Goal: Information Seeking & Learning: Learn about a topic

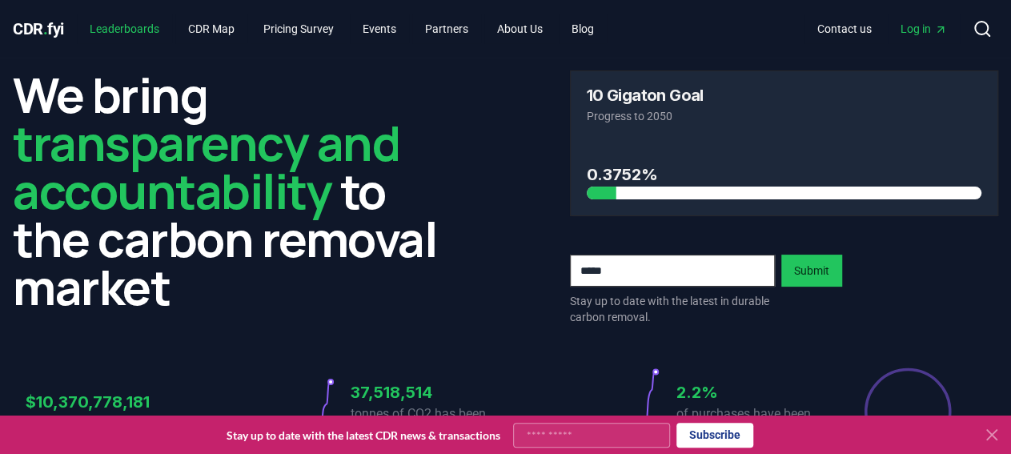
click at [145, 26] on link "Leaderboards" at bounding box center [124, 28] width 95 height 29
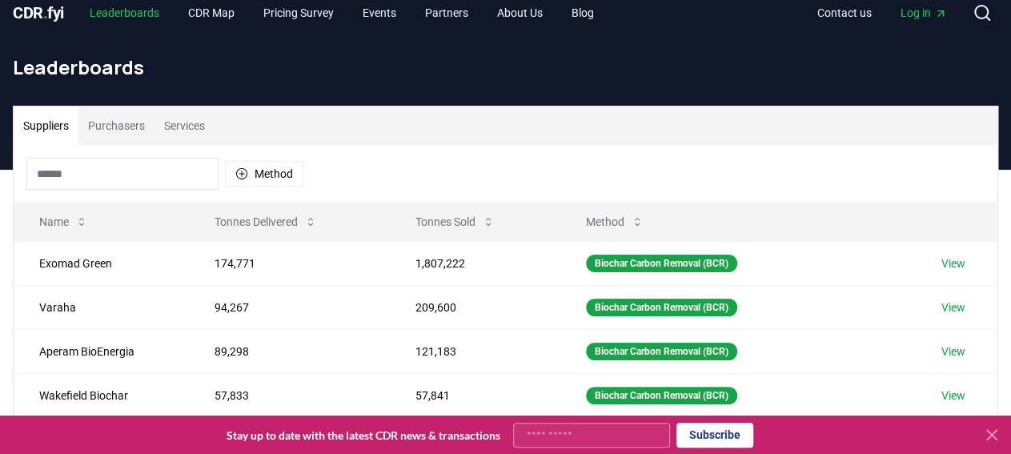
scroll to position [16, 0]
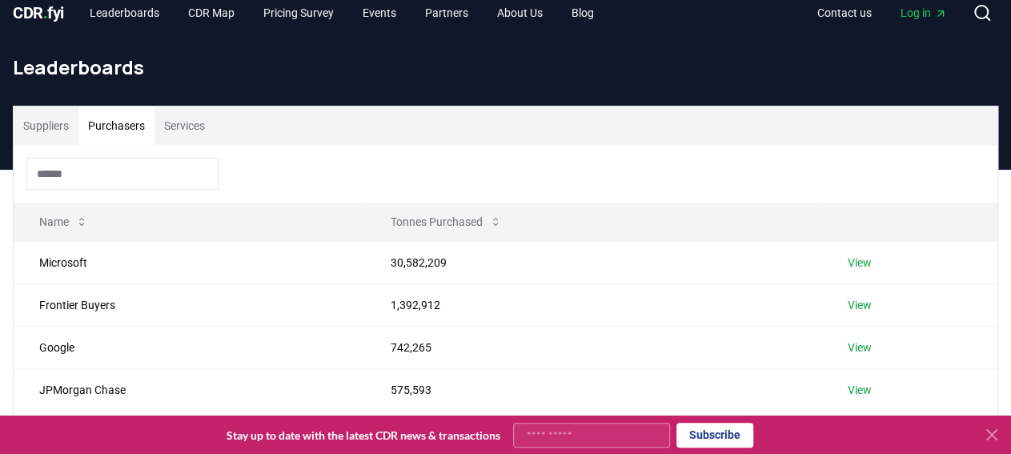
click at [127, 128] on button "Purchasers" at bounding box center [116, 125] width 76 height 38
click at [861, 257] on link "View" at bounding box center [860, 263] width 24 height 16
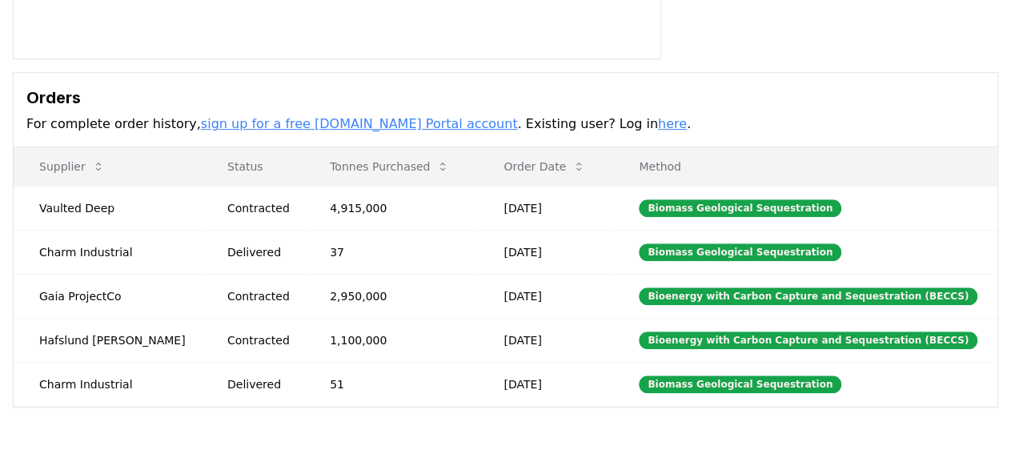
scroll to position [403, 0]
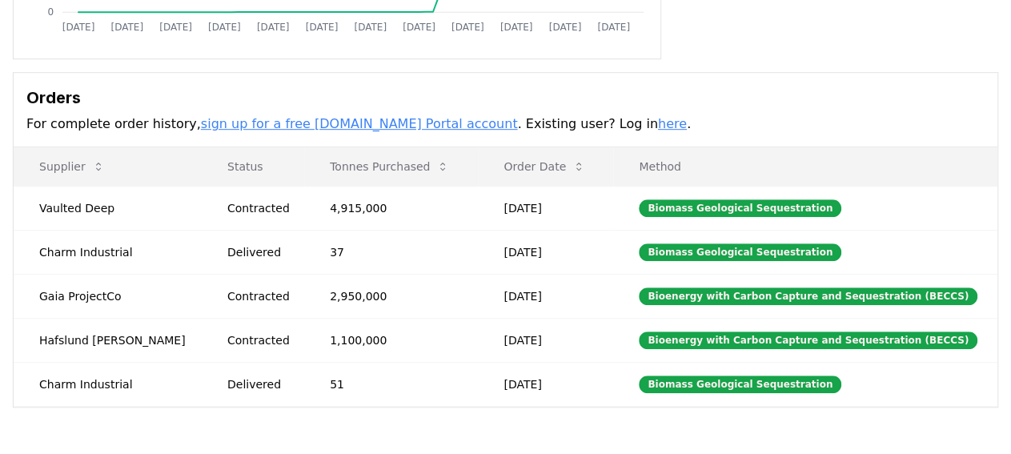
click at [403, 158] on body "CDR . fyi Leaderboards CDR Map Pricing Survey Events Partners About Us Blog Con…" at bounding box center [505, 151] width 1011 height 1109
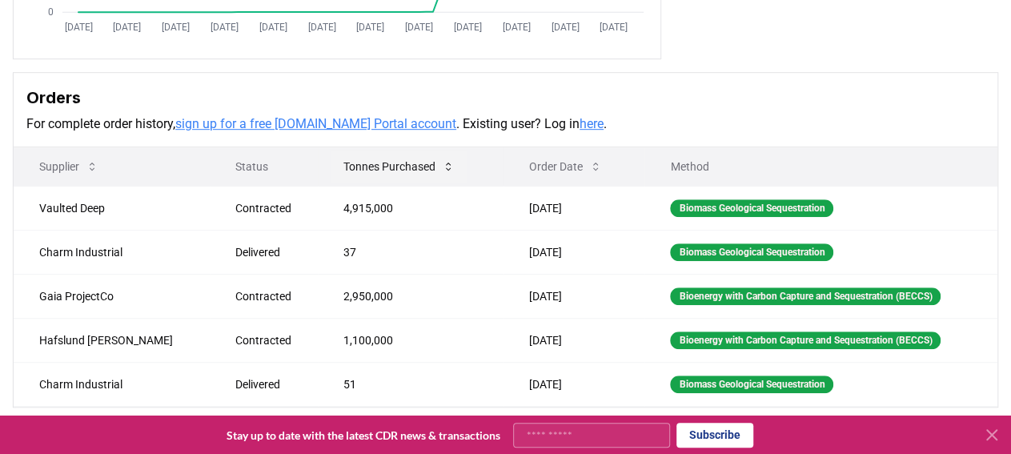
click at [399, 153] on button "Tonnes Purchased" at bounding box center [399, 166] width 137 height 32
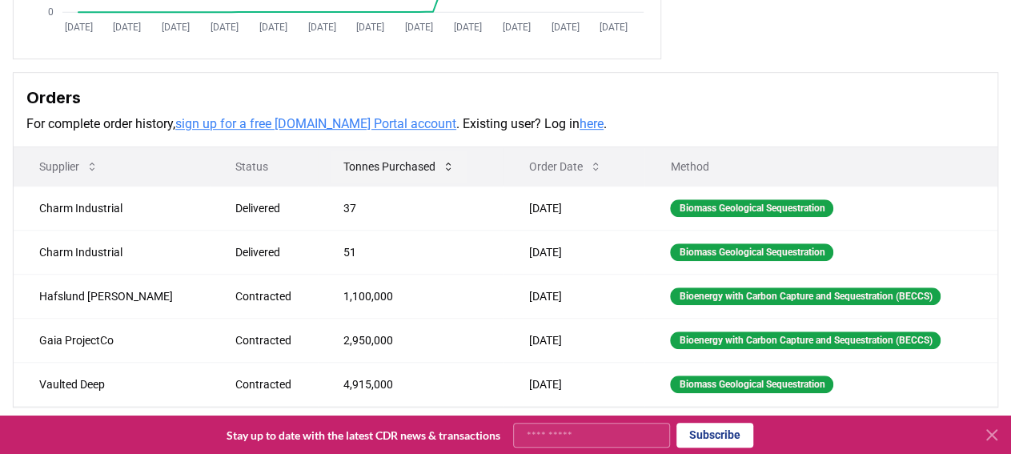
click at [399, 153] on button "Tonnes Purchased" at bounding box center [399, 166] width 137 height 32
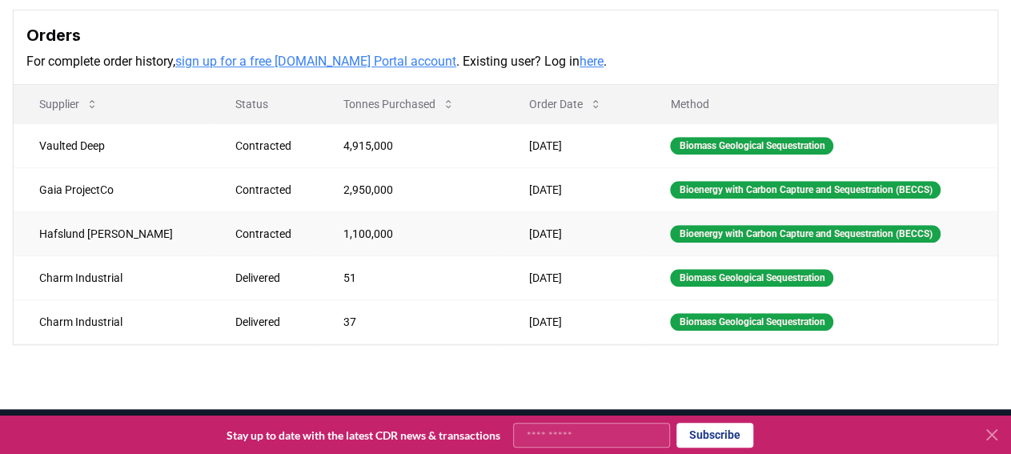
scroll to position [464, 0]
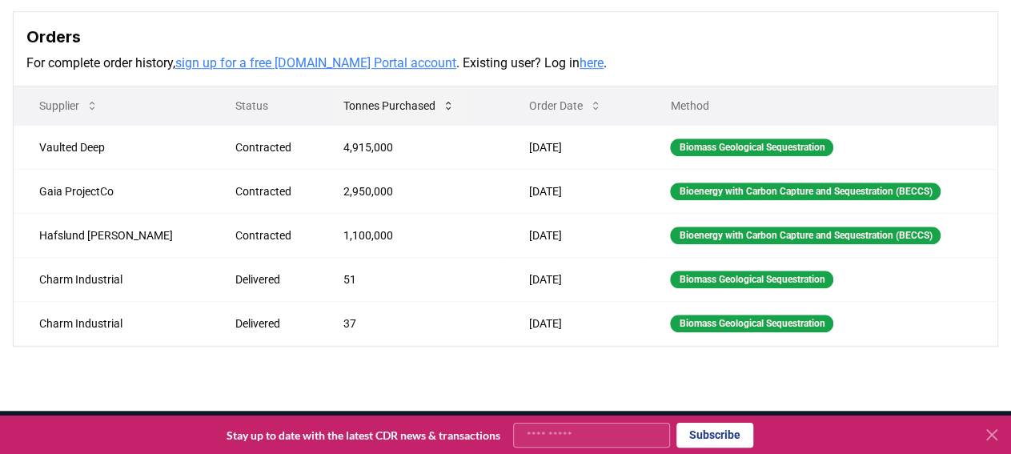
click at [442, 99] on icon at bounding box center [448, 105] width 13 height 13
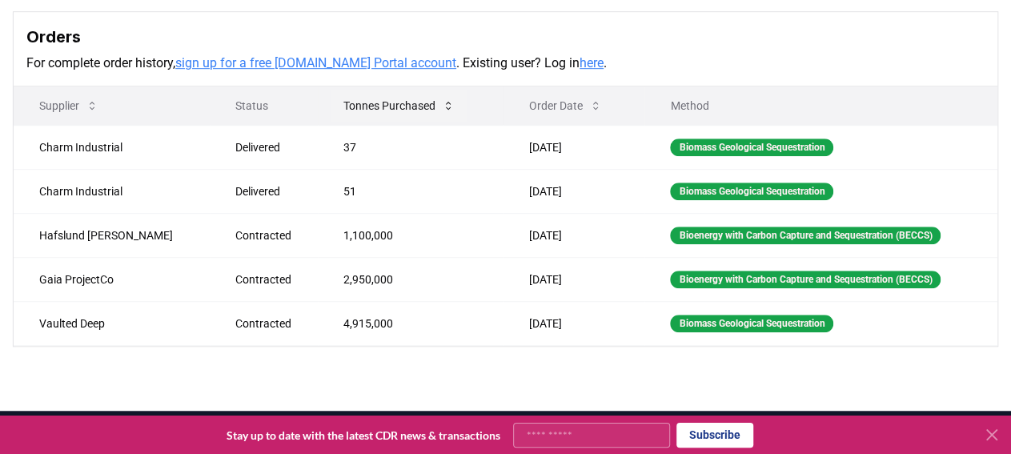
click at [442, 99] on icon at bounding box center [448, 105] width 13 height 13
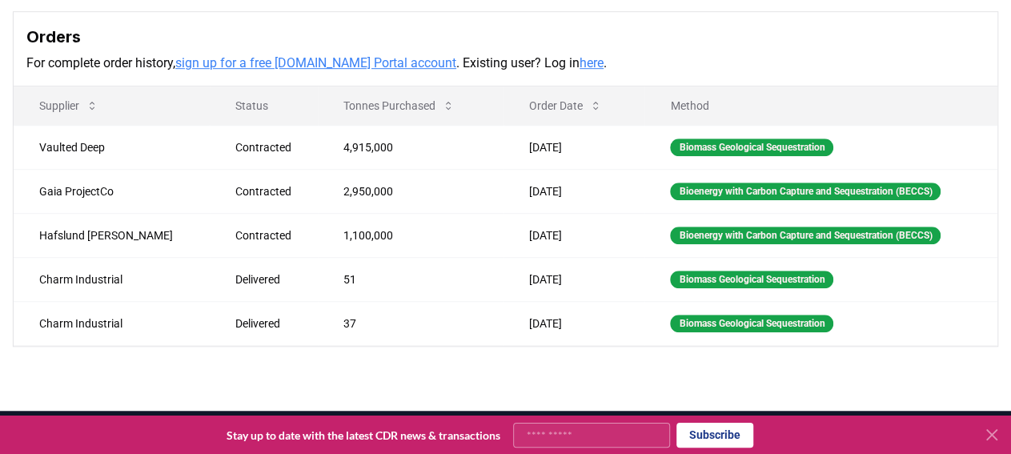
click at [580, 62] on link "here" at bounding box center [592, 62] width 24 height 15
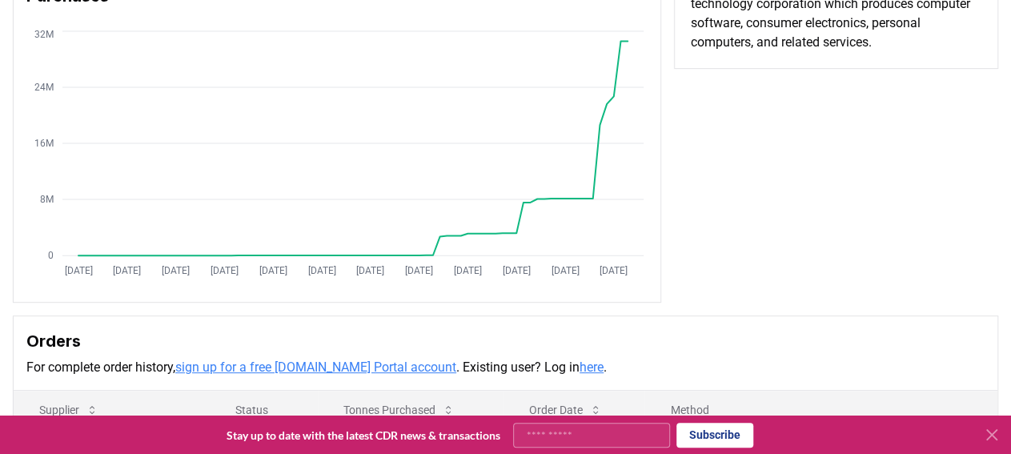
scroll to position [149, 0]
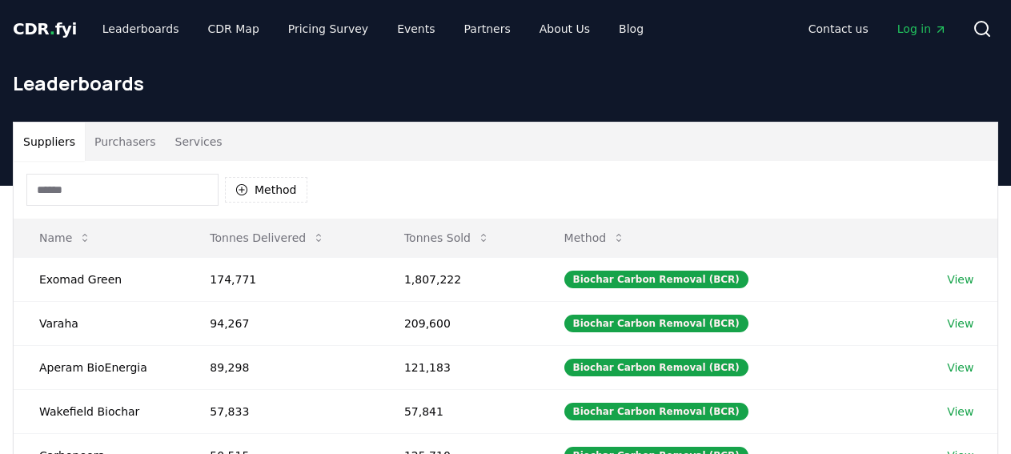
scroll to position [16, 0]
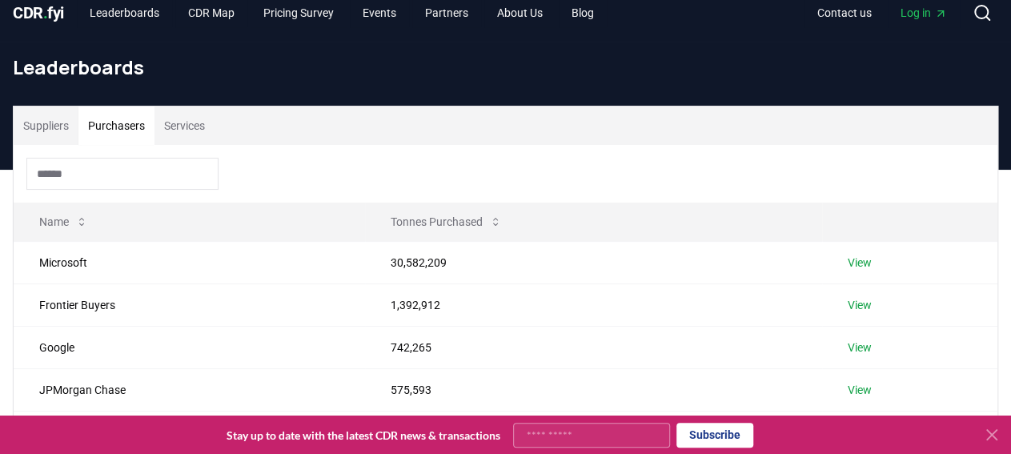
click at [123, 118] on button "Purchasers" at bounding box center [116, 125] width 76 height 38
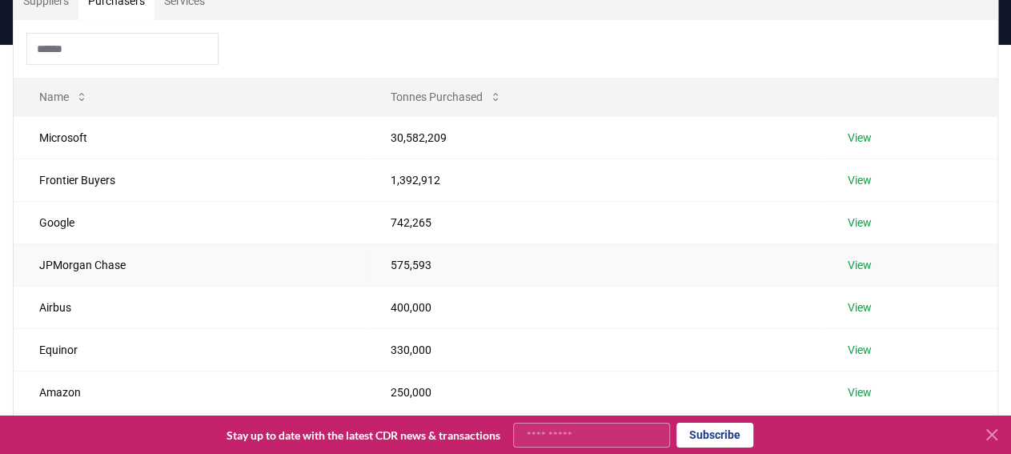
scroll to position [146, 0]
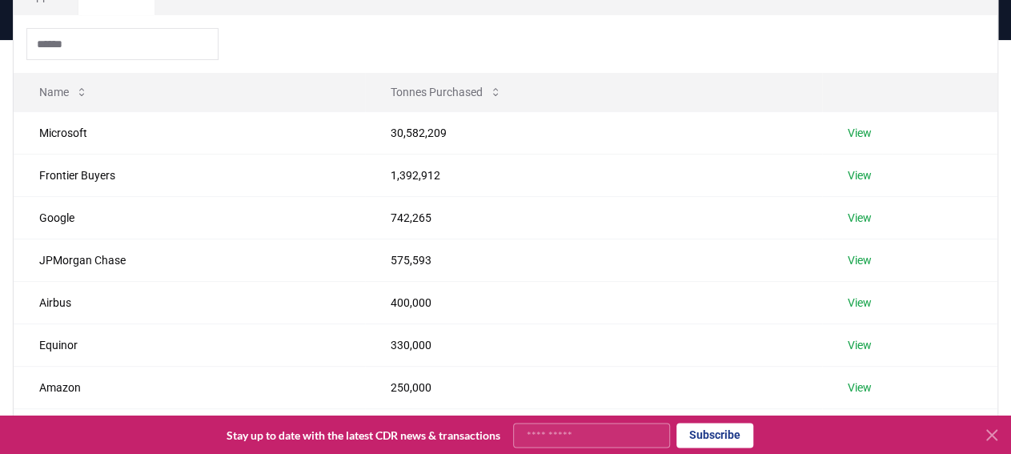
click at [259, 53] on div at bounding box center [506, 44] width 984 height 58
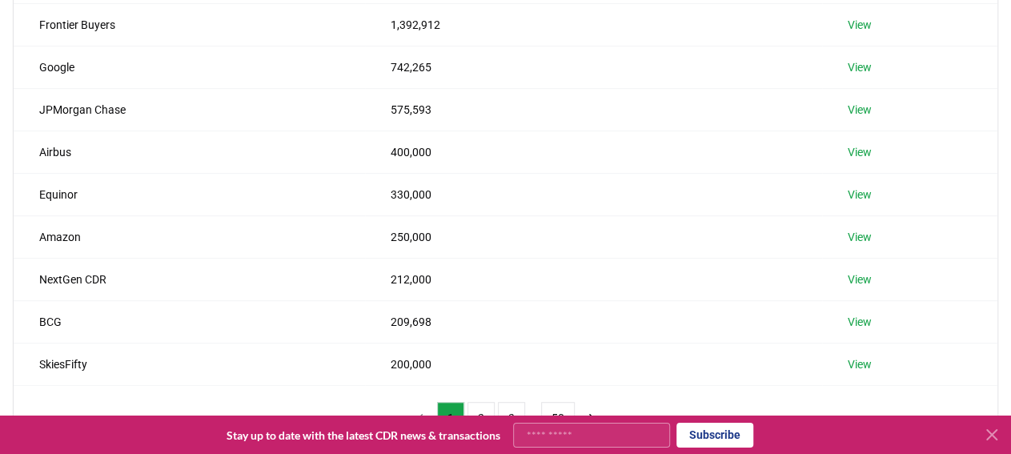
scroll to position [320, 0]
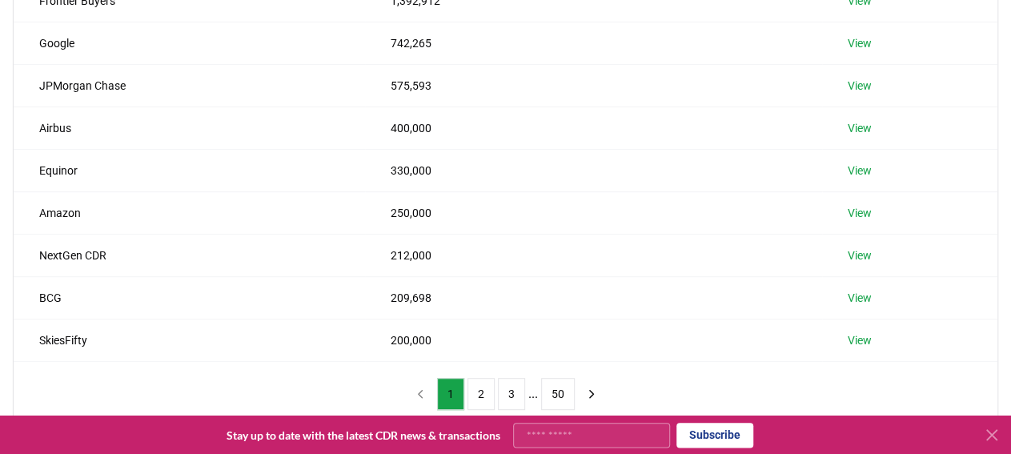
click at [4, 195] on div "Suppliers Purchasers Services Name Tonnes Purchased Microsoft 30,582,209 View F…" at bounding box center [505, 113] width 1011 height 625
